Goal: Information Seeking & Learning: Compare options

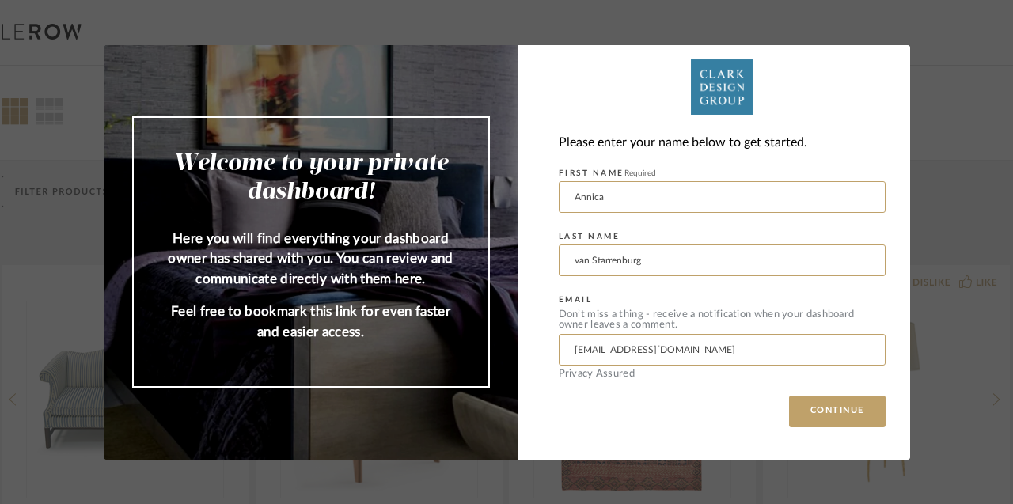
click at [923, 162] on div "Welcome to your private dashboard! Here you will find everything your dashboard…" at bounding box center [506, 252] width 1013 height 504
click at [871, 82] on img at bounding box center [722, 86] width 327 height 55
click at [937, 48] on div "Welcome to your private dashboard! Here you will find everything your dashboard…" at bounding box center [506, 252] width 1013 height 504
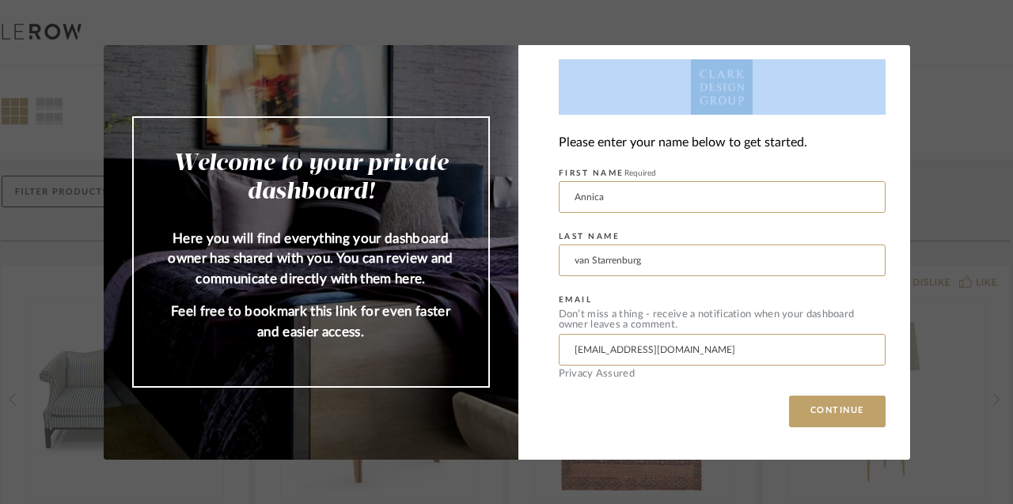
click at [937, 49] on div "Welcome to your private dashboard! Here you will find everything your dashboard…" at bounding box center [506, 252] width 1013 height 504
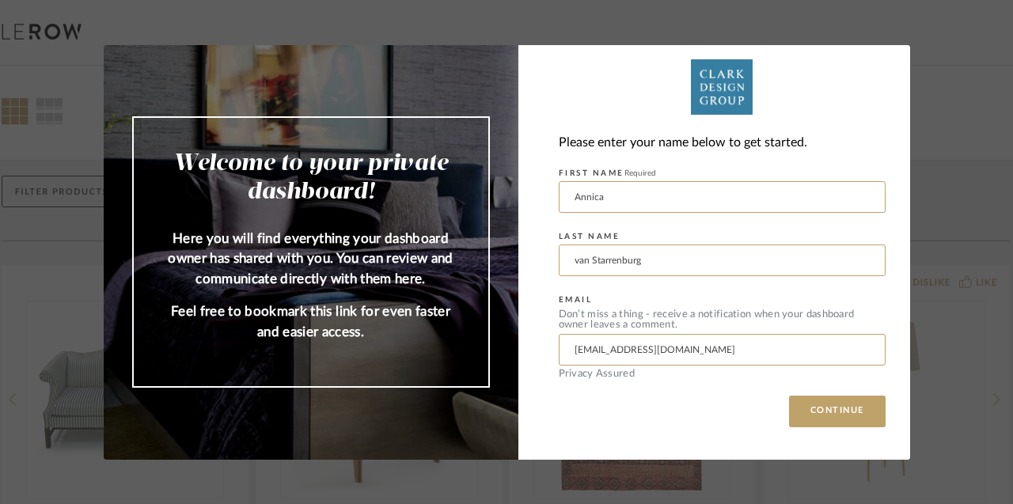
click at [937, 46] on div "Welcome to your private dashboard! Here you will find everything your dashboard…" at bounding box center [506, 252] width 1013 height 504
click at [820, 415] on button "CONTINUE" at bounding box center [837, 412] width 97 height 32
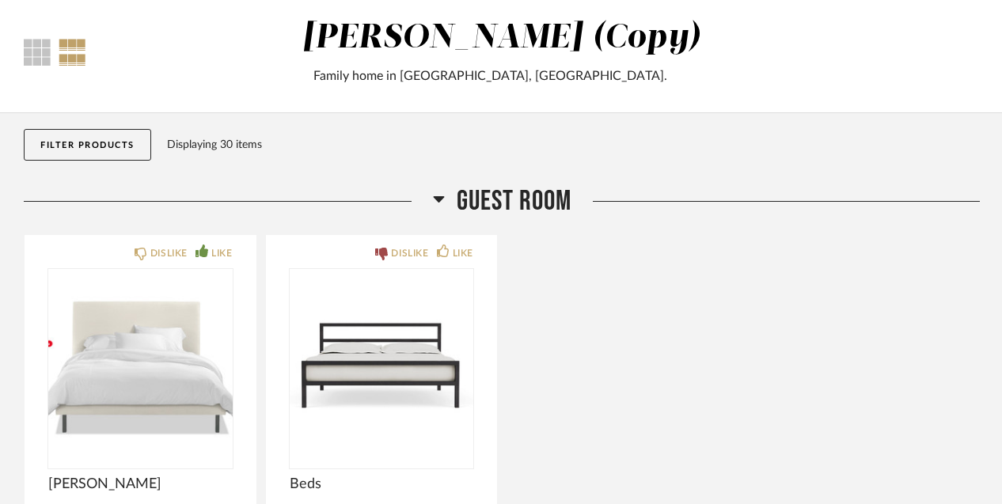
scroll to position [82, 0]
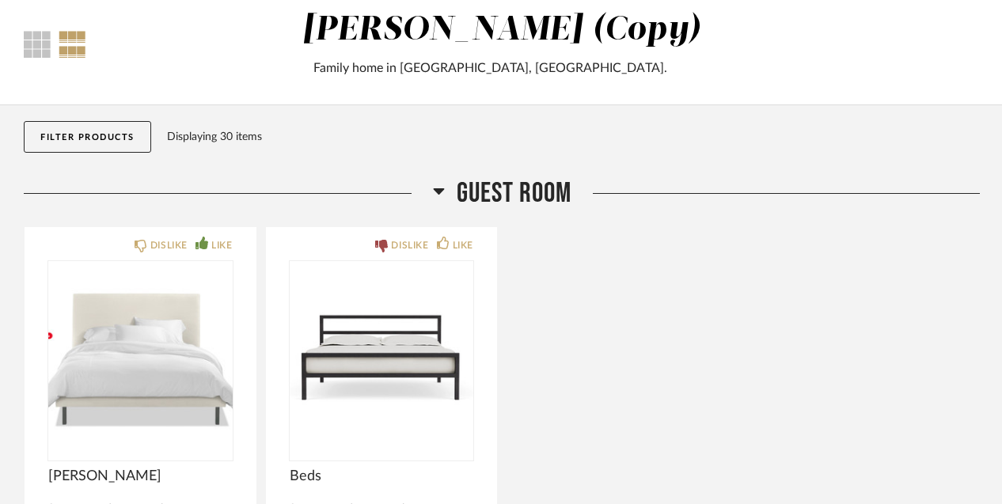
click at [443, 194] on icon at bounding box center [439, 190] width 12 height 19
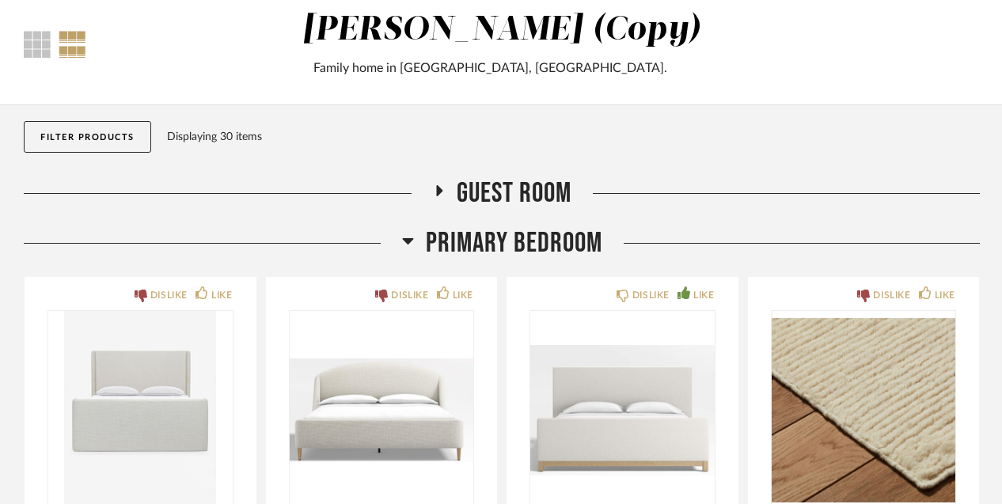
click at [409, 242] on icon at bounding box center [407, 241] width 11 height 6
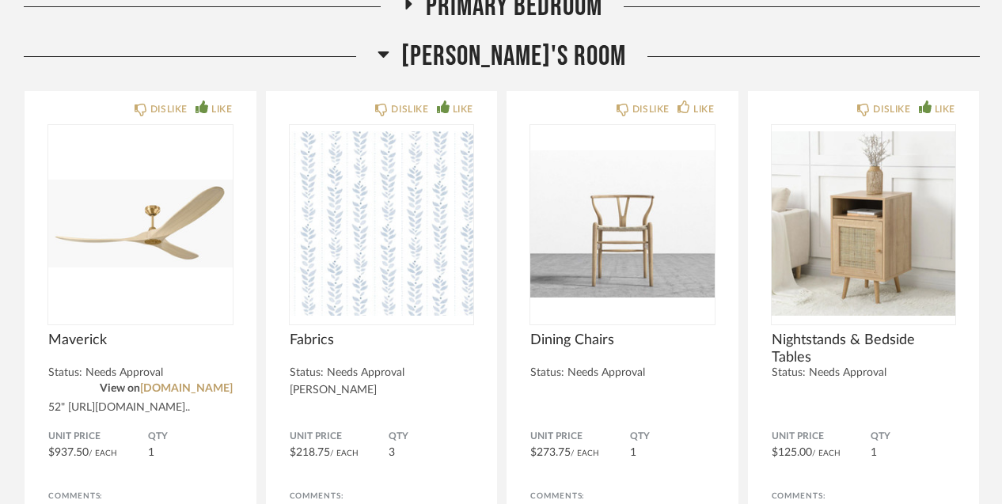
scroll to position [327, 0]
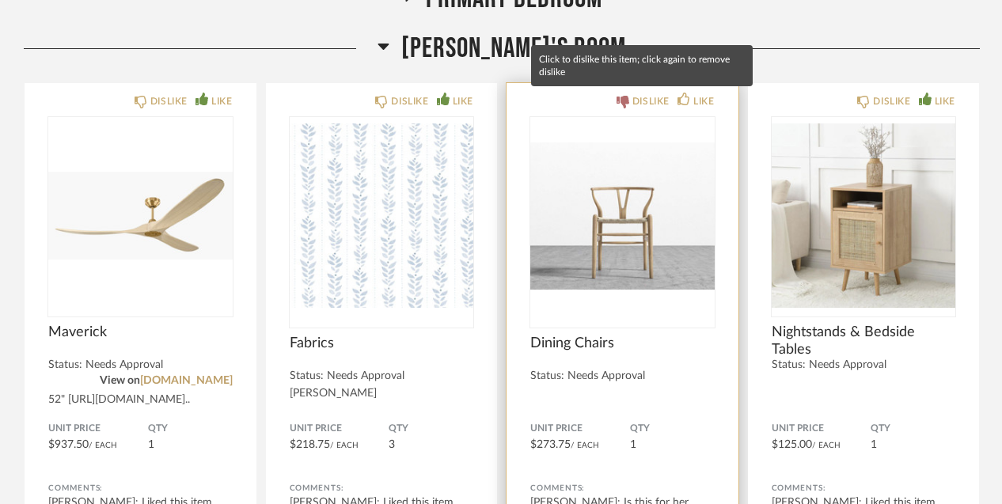
click at [643, 97] on div "DISLIKE" at bounding box center [650, 101] width 37 height 16
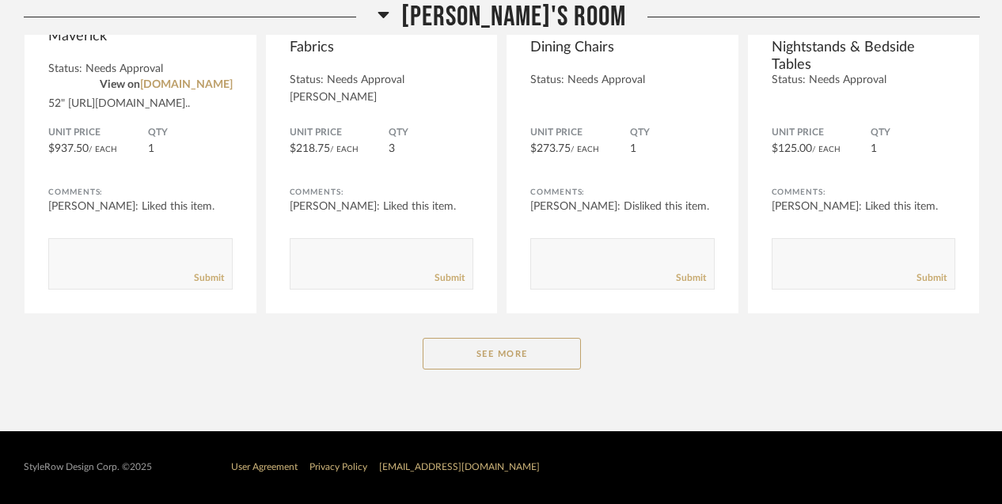
scroll to position [635, 0]
click at [484, 346] on button "See More" at bounding box center [502, 354] width 158 height 32
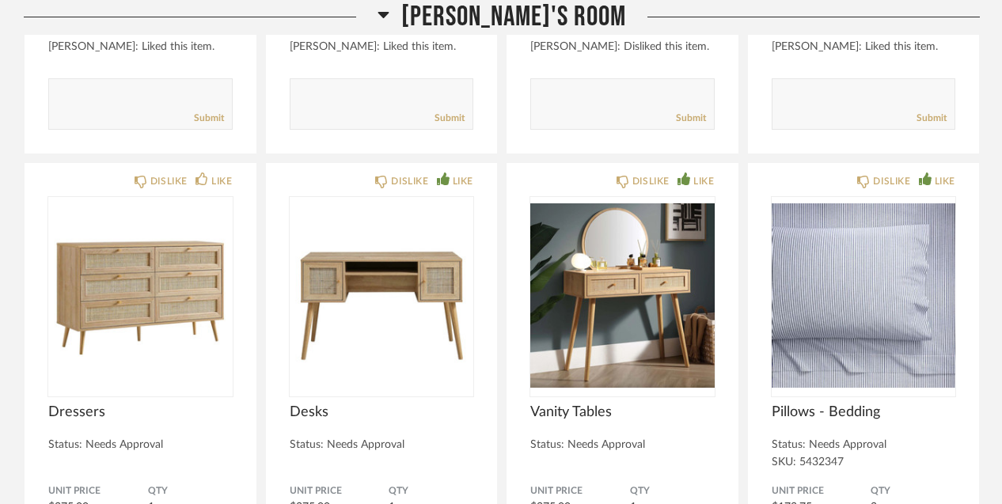
scroll to position [783, 0]
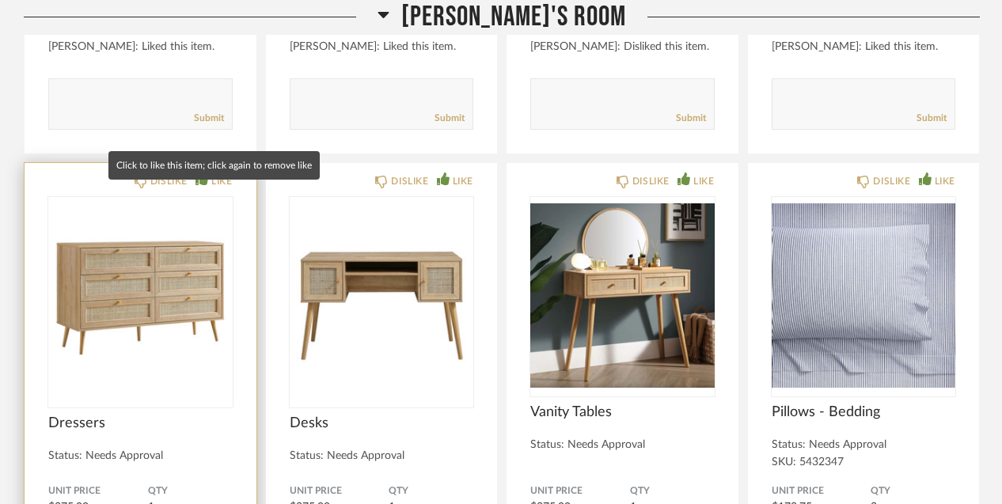
click at [211, 189] on div "LIKE" at bounding box center [221, 181] width 21 height 16
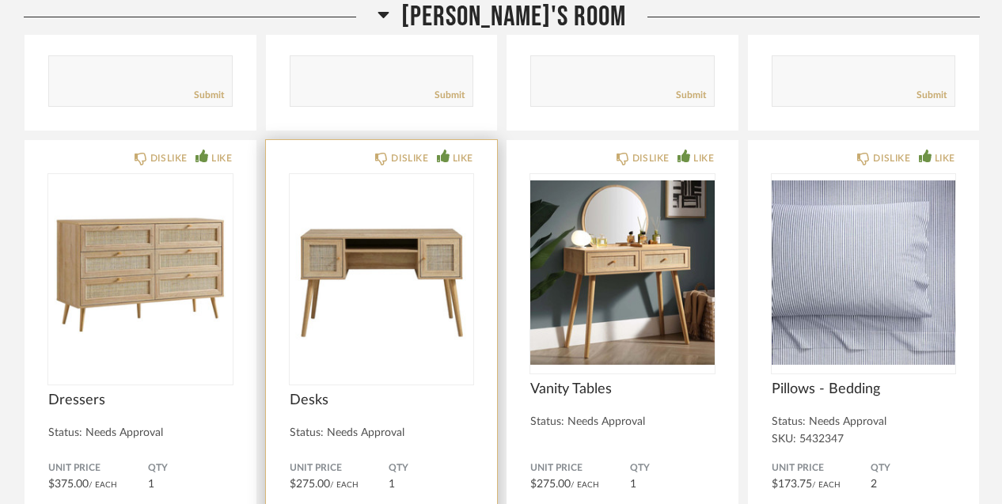
scroll to position [807, 0]
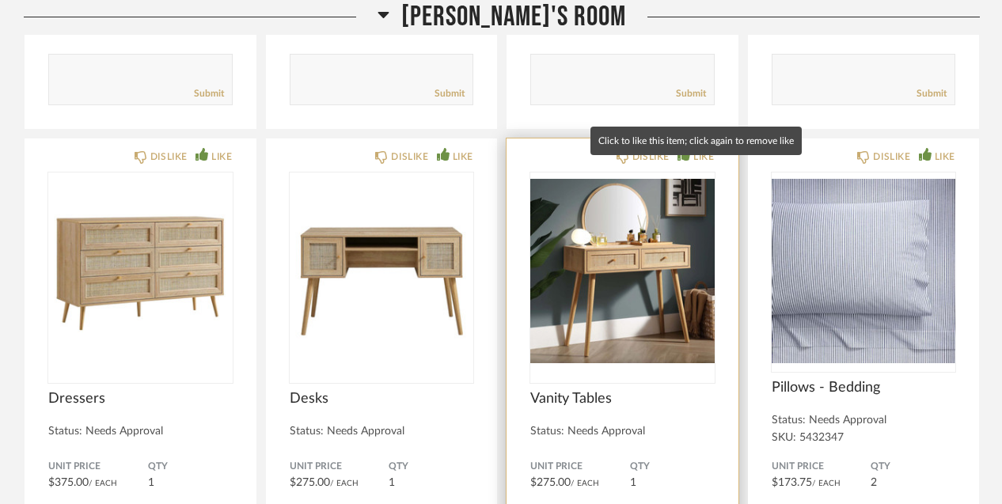
click at [681, 161] on icon at bounding box center [683, 154] width 13 height 13
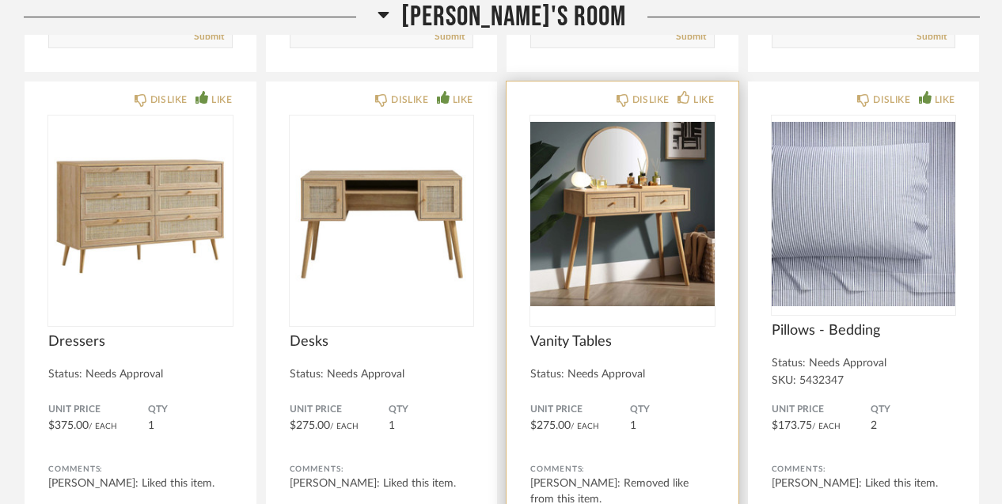
scroll to position [867, 0]
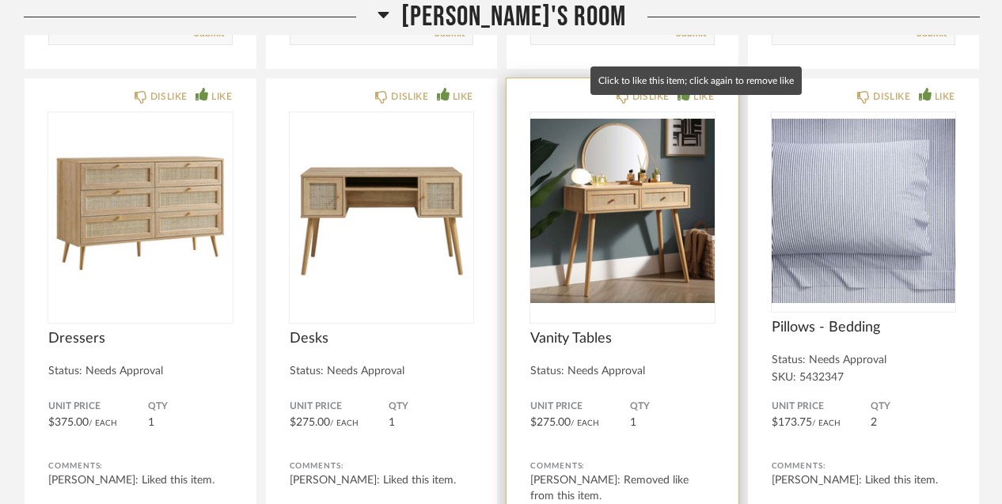
click at [680, 101] on icon at bounding box center [683, 94] width 13 height 13
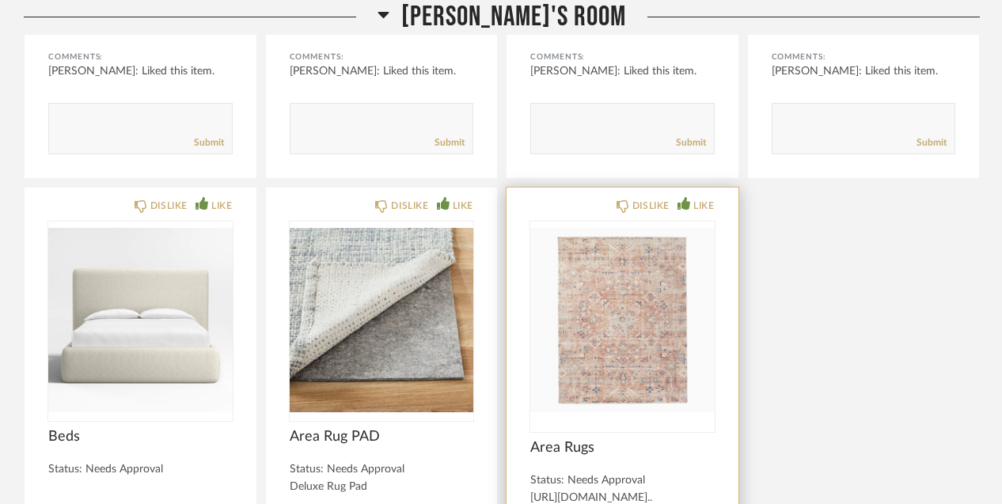
scroll to position [1024, 0]
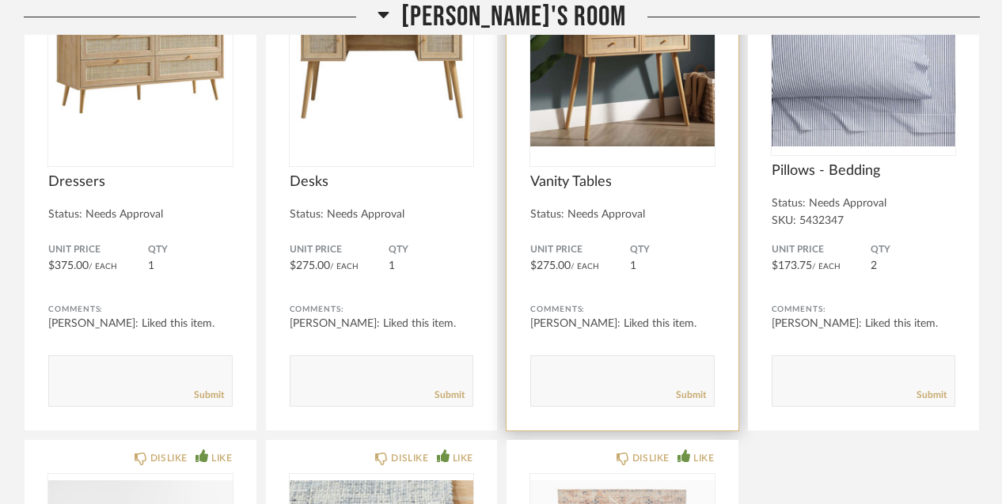
click at [605, 104] on img "0" at bounding box center [622, 55] width 184 height 198
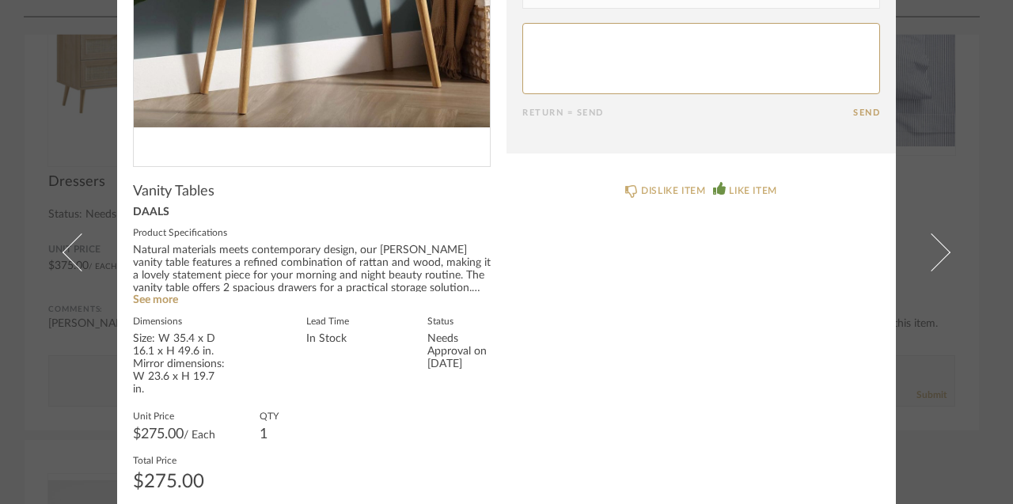
scroll to position [313, 0]
click at [152, 298] on link "See more" at bounding box center [155, 300] width 45 height 11
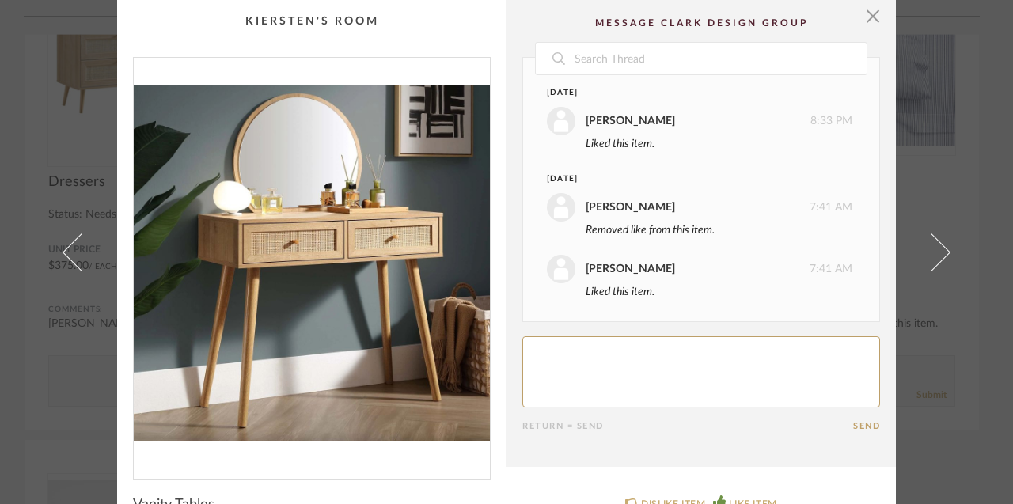
scroll to position [0, 0]
click at [860, 24] on span "button" at bounding box center [873, 16] width 32 height 32
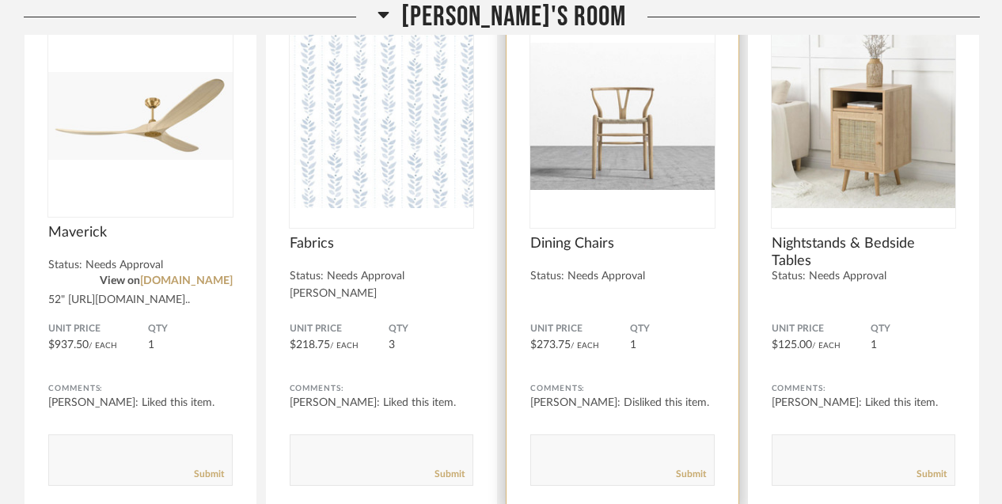
scroll to position [425, 0]
click at [654, 172] on img "0" at bounding box center [622, 118] width 184 height 198
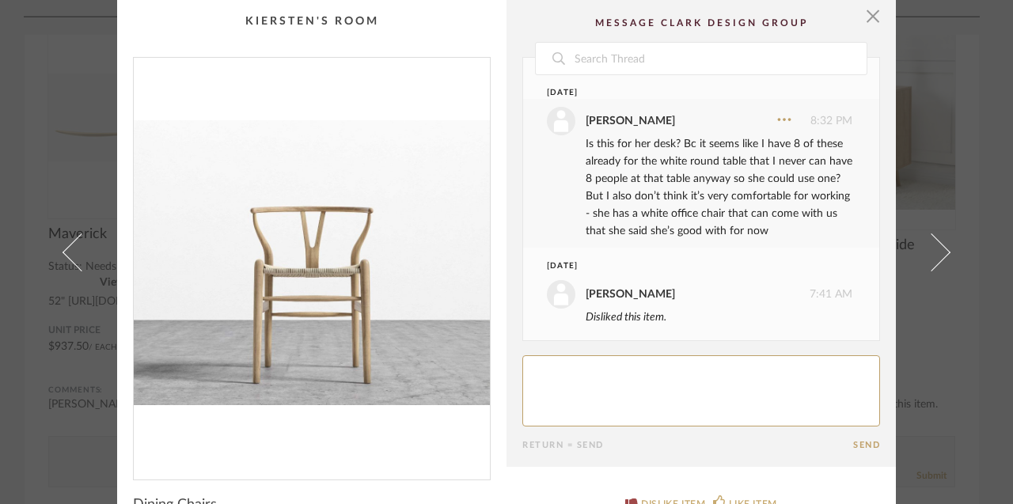
scroll to position [6, 0]
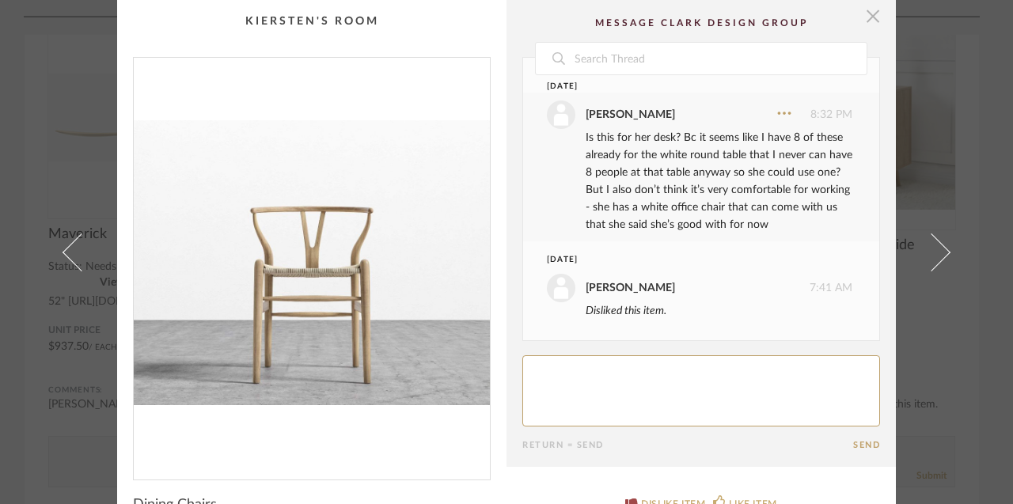
click at [872, 24] on span "button" at bounding box center [873, 16] width 32 height 32
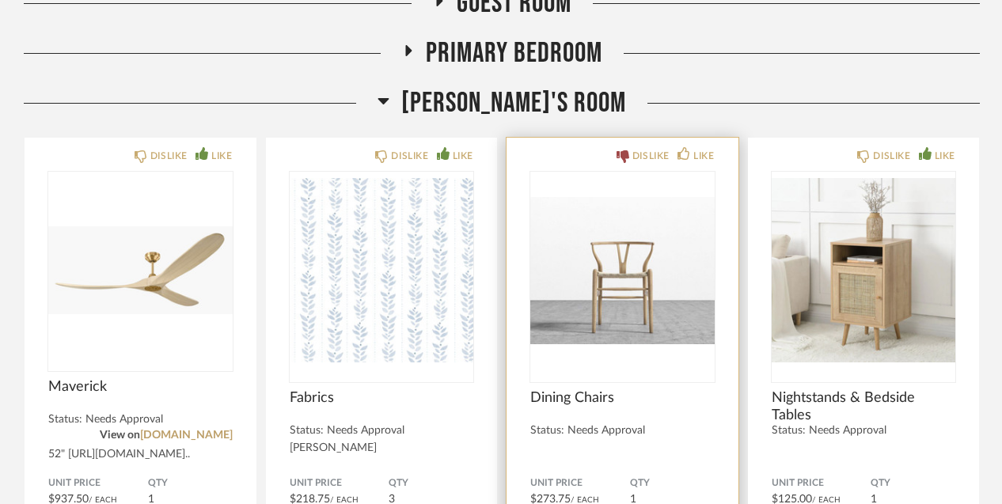
scroll to position [264, 0]
